Goal: Check status: Check status

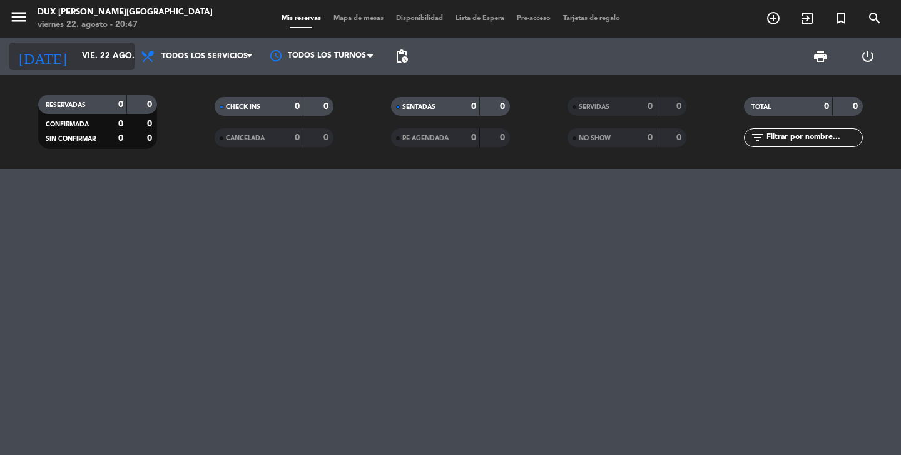
click at [86, 63] on input "vie. 22 ago." at bounding box center [131, 56] width 110 height 23
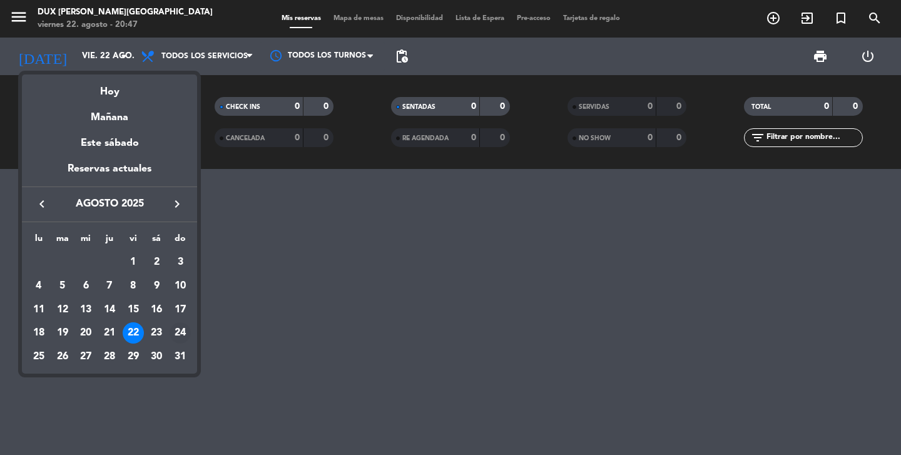
click at [170, 324] on td "24" at bounding box center [180, 333] width 24 height 24
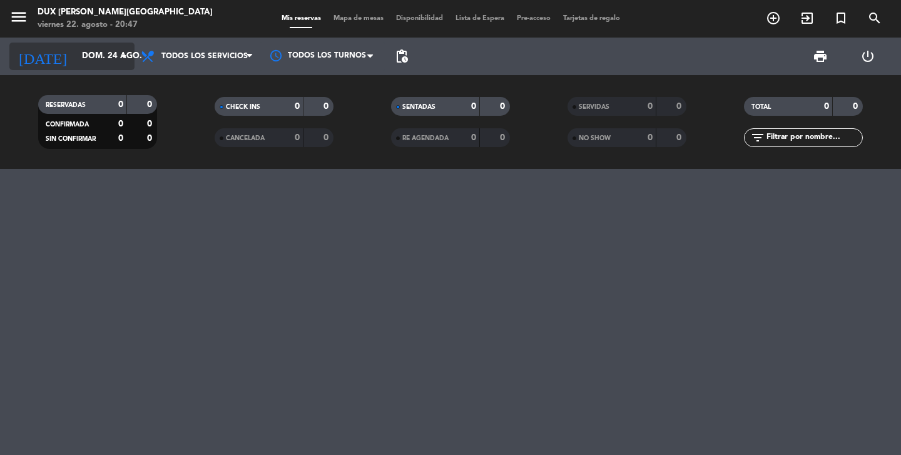
click at [96, 59] on input "dom. 24 ago." at bounding box center [131, 56] width 110 height 23
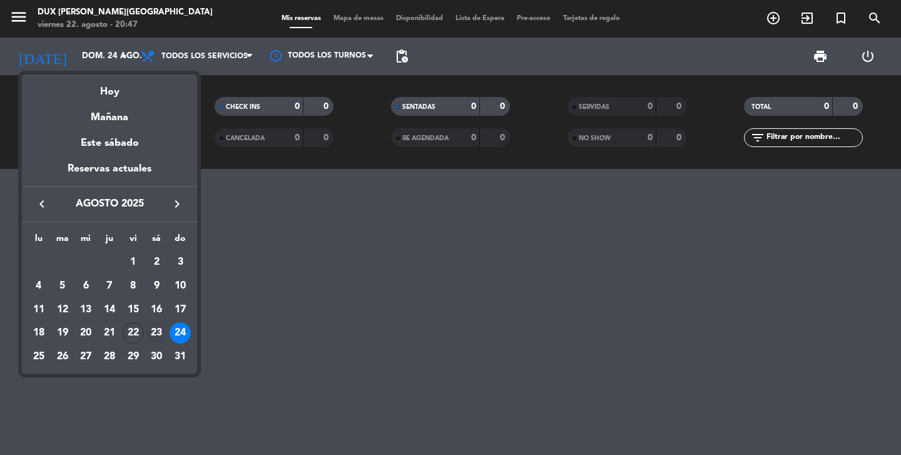
click at [157, 336] on div "23" at bounding box center [156, 332] width 21 height 21
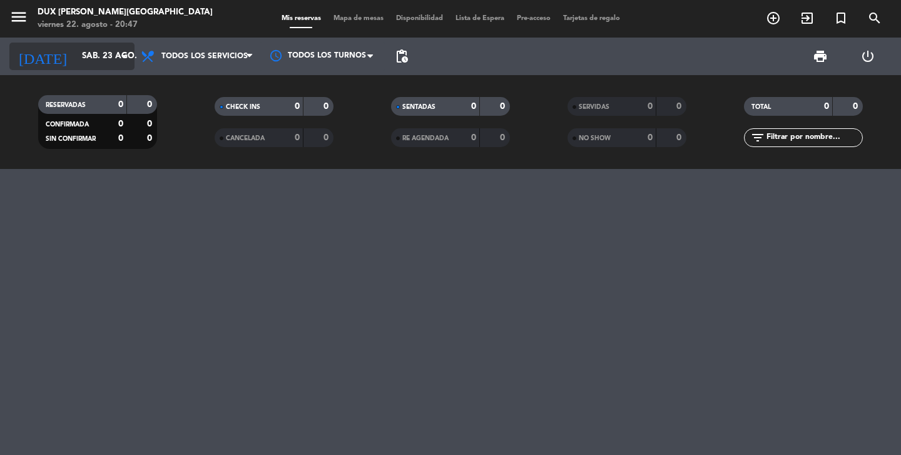
click at [105, 49] on input "sáb. 23 ago." at bounding box center [131, 56] width 110 height 23
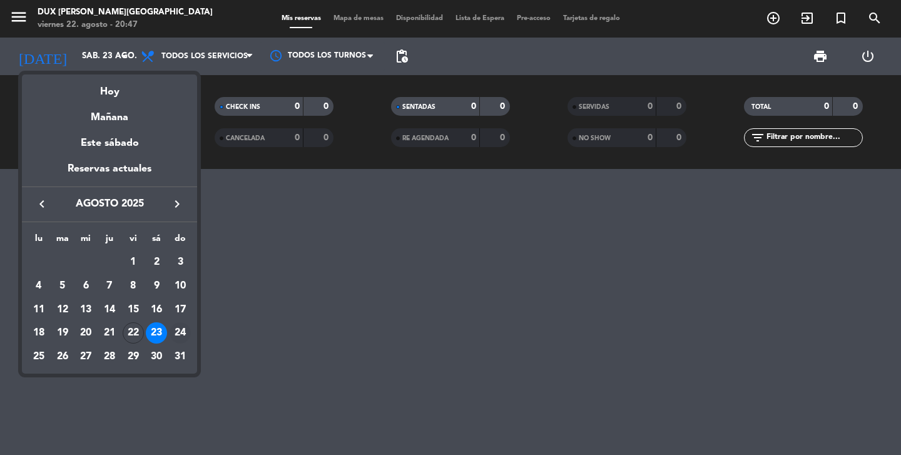
click at [177, 338] on div "24" at bounding box center [180, 332] width 21 height 21
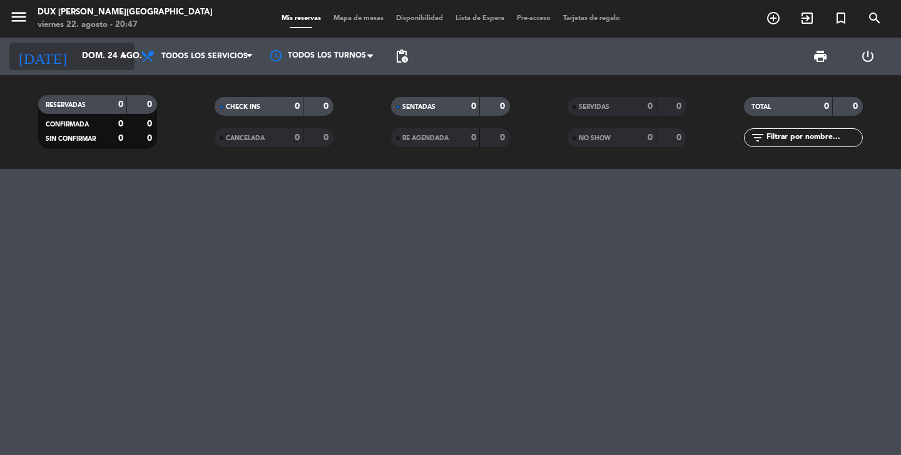
click at [97, 51] on input "dom. 24 ago." at bounding box center [131, 56] width 110 height 23
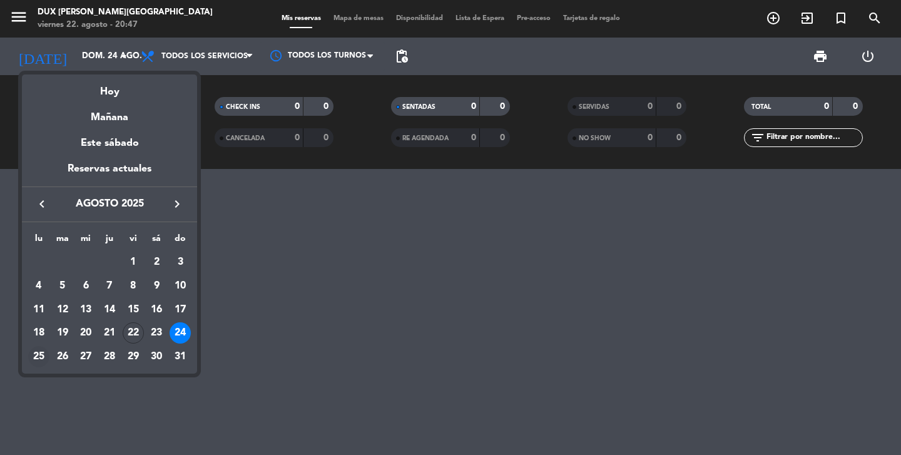
click at [39, 356] on div "25" at bounding box center [38, 356] width 21 height 21
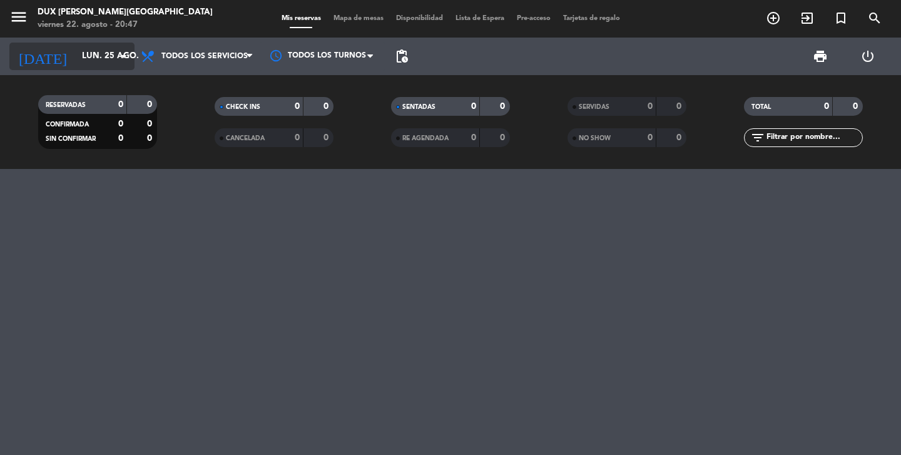
click at [93, 46] on input "lun. 25 ago." at bounding box center [131, 56] width 110 height 23
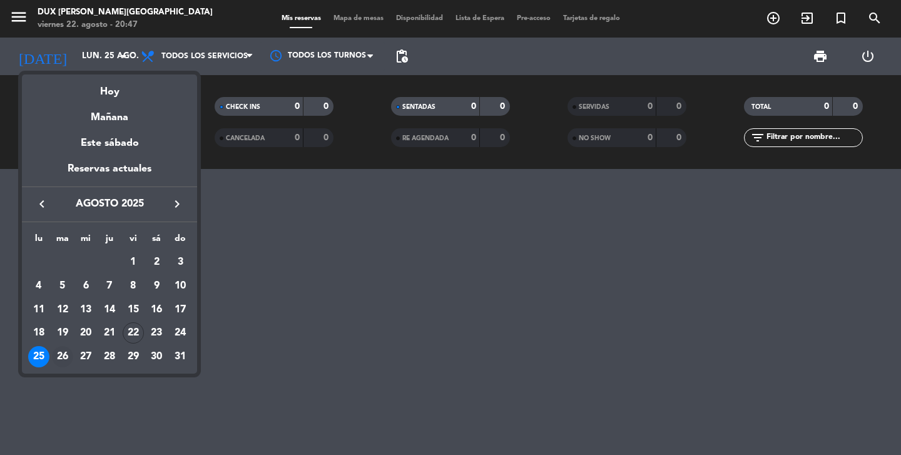
click at [59, 359] on div "26" at bounding box center [62, 356] width 21 height 21
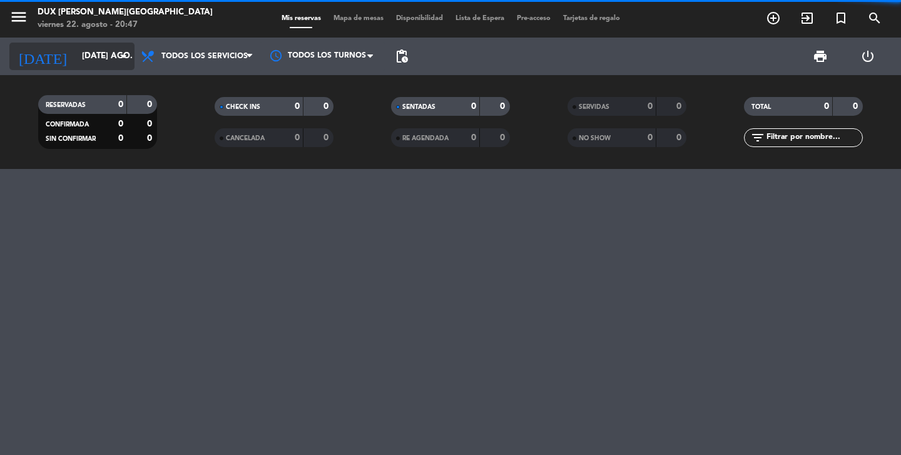
click at [80, 55] on input "[DATE] ago." at bounding box center [131, 56] width 110 height 23
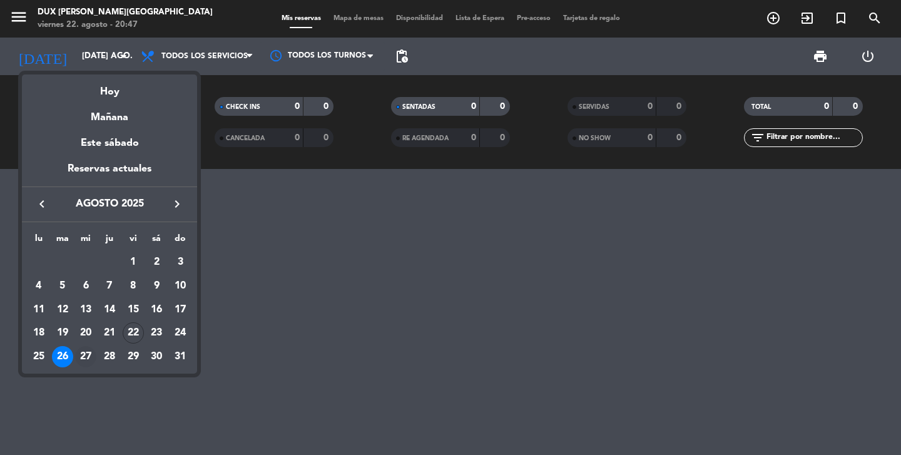
click at [88, 358] on div "27" at bounding box center [85, 356] width 21 height 21
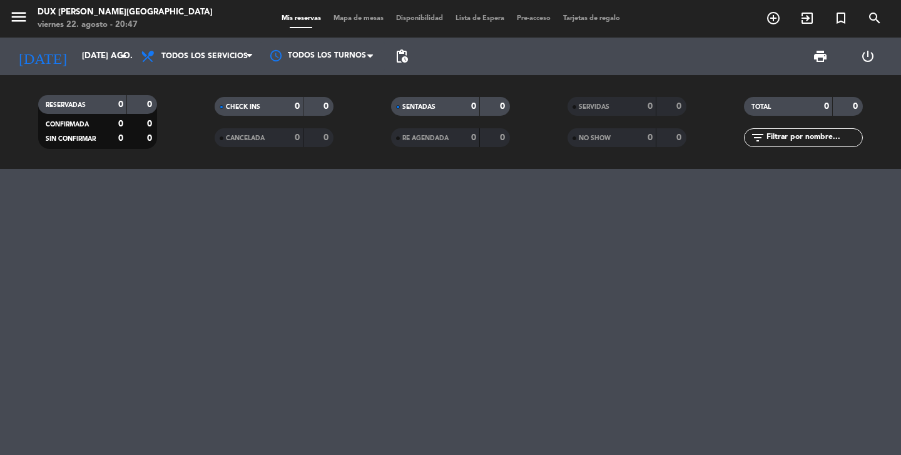
type input "mié. 27 ago."
click at [105, 57] on input "mié. 27 ago." at bounding box center [131, 56] width 110 height 23
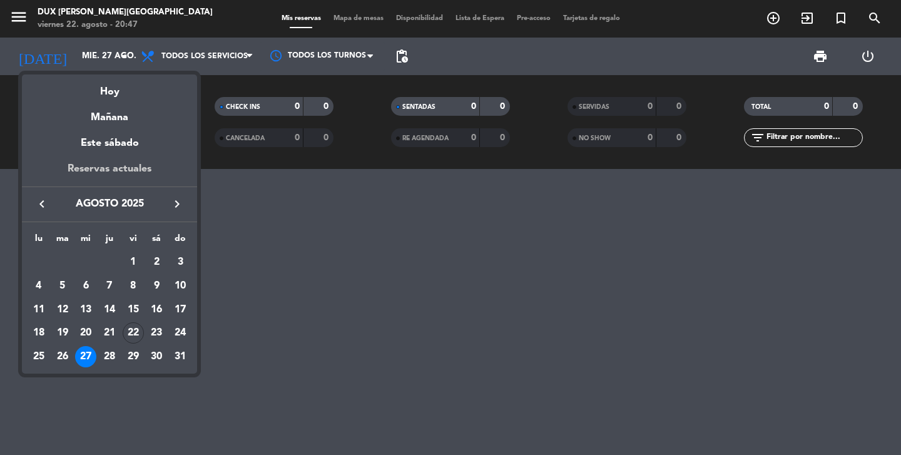
click at [116, 174] on div "Reservas actuales" at bounding box center [109, 174] width 175 height 26
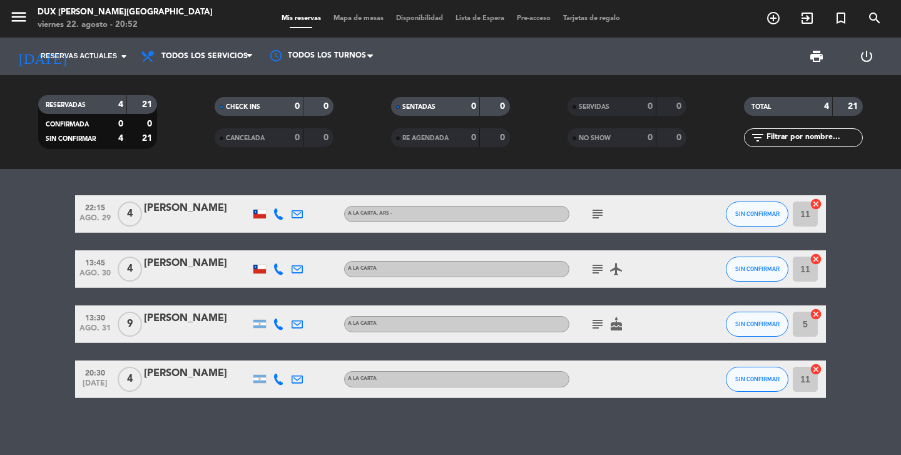
click at [278, 213] on icon at bounding box center [278, 213] width 11 height 11
click at [281, 269] on icon at bounding box center [278, 269] width 11 height 11
click at [277, 319] on icon at bounding box center [278, 324] width 11 height 11
click at [276, 381] on icon at bounding box center [278, 379] width 11 height 11
